Goal: Navigation & Orientation: Find specific page/section

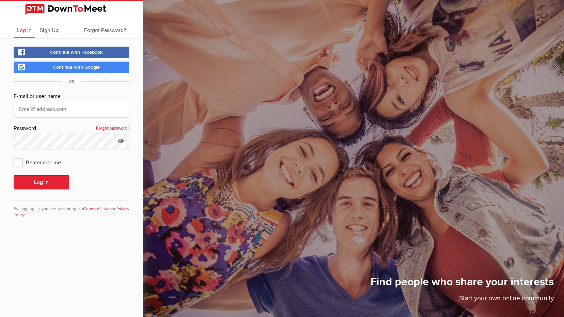
click at [72, 109] on input "text" at bounding box center [72, 109] width 116 height 16
click at [63, 110] on input "text" at bounding box center [72, 109] width 116 height 16
type input "[EMAIL_ADDRESS][DOMAIN_NAME]"
click at [14, 175] on button "Log In" at bounding box center [41, 182] width 55 height 14
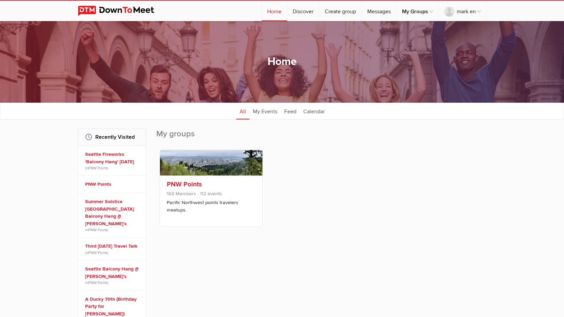
click at [185, 185] on link "PNW Points" at bounding box center [184, 184] width 35 height 8
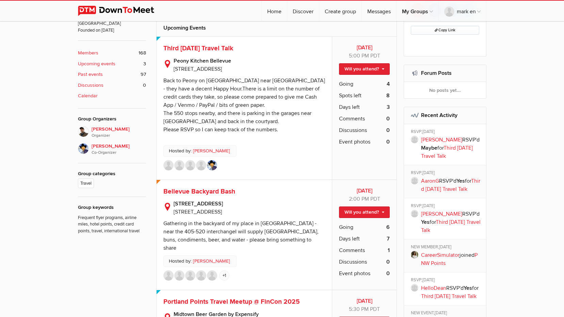
scroll to position [204, 0]
click at [203, 193] on span "Bellevue Backyard Bash" at bounding box center [199, 191] width 72 height 8
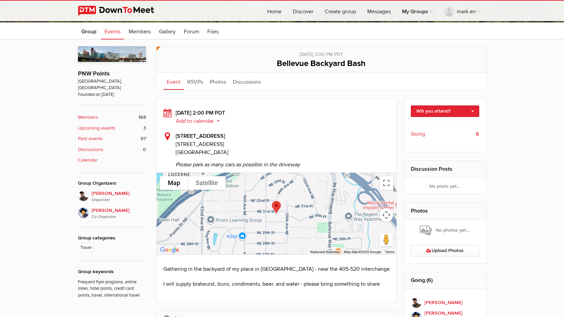
scroll to position [136, 0]
